Goal: Complete application form: Complete application form

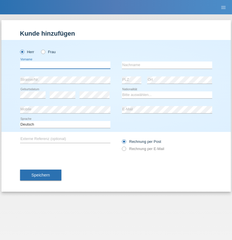
click at [65, 65] on input "text" at bounding box center [65, 64] width 90 height 7
type input "Luca"
click at [167, 65] on input "text" at bounding box center [167, 64] width 90 height 7
type input "Massini"
select select "CH"
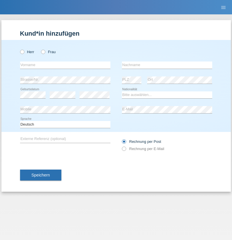
radio input "true"
click at [65, 65] on input "text" at bounding box center [65, 64] width 90 height 7
type input "Christina"
click at [167, 65] on input "text" at bounding box center [167, 64] width 90 height 7
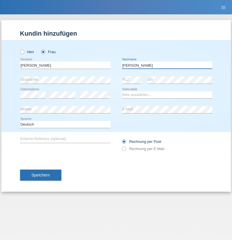
type input "Ehrenberg"
select select "DE"
select select "C"
select select "31"
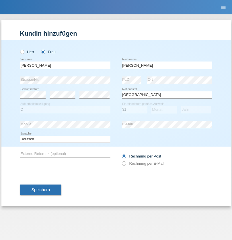
select select "10"
select select "2020"
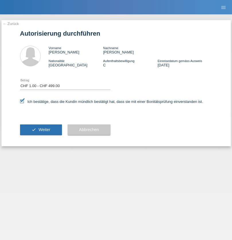
select select "1"
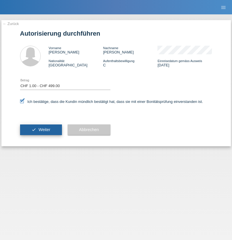
click at [41, 129] on span "Weiter" at bounding box center [44, 129] width 12 height 5
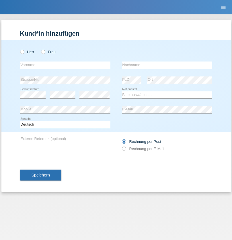
radio input "true"
click at [65, 65] on input "text" at bounding box center [65, 64] width 90 height 7
type input "Labinot"
click at [167, 65] on input "text" at bounding box center [167, 64] width 90 height 7
type input "Veseli"
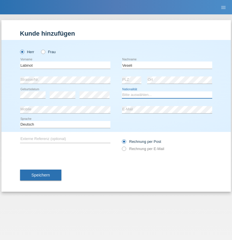
select select "RS"
select select "C"
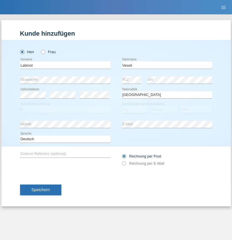
select select "12"
select select "11"
select select "2002"
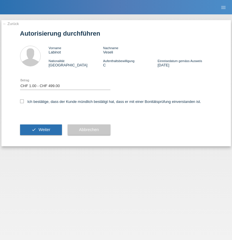
select select "1"
checkbox input "true"
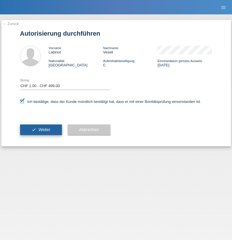
click at [41, 129] on span "Weiter" at bounding box center [44, 129] width 12 height 5
